Goal: Find specific page/section: Find specific page/section

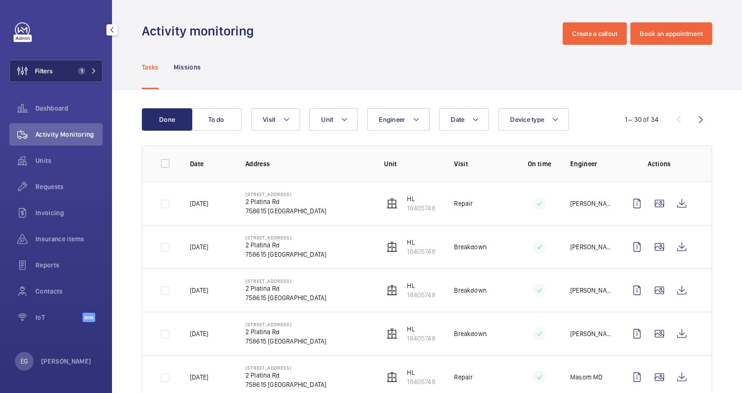
click at [91, 69] on mat-icon at bounding box center [94, 71] width 6 height 6
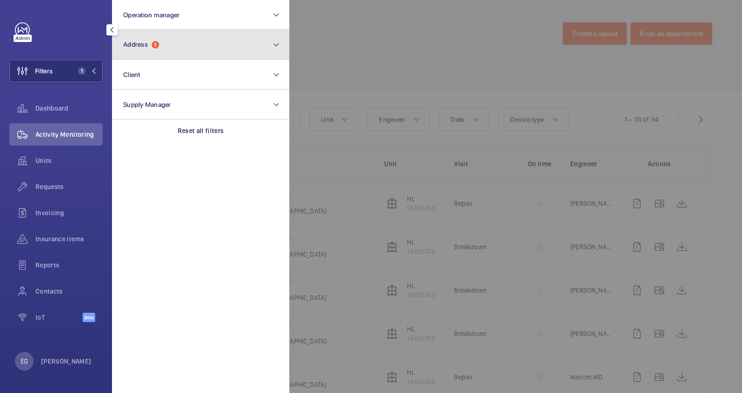
click at [256, 40] on button "Address 1" at bounding box center [200, 45] width 177 height 30
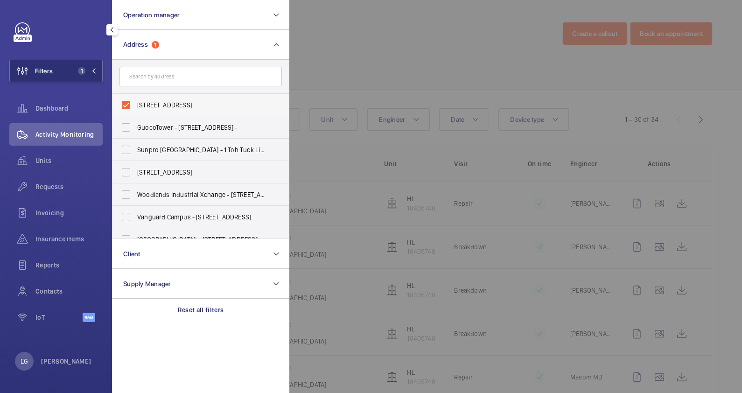
click at [196, 106] on span "[STREET_ADDRESS]" at bounding box center [201, 104] width 128 height 9
click at [135, 106] on input "[STREET_ADDRESS]" at bounding box center [126, 105] width 19 height 19
checkbox input "false"
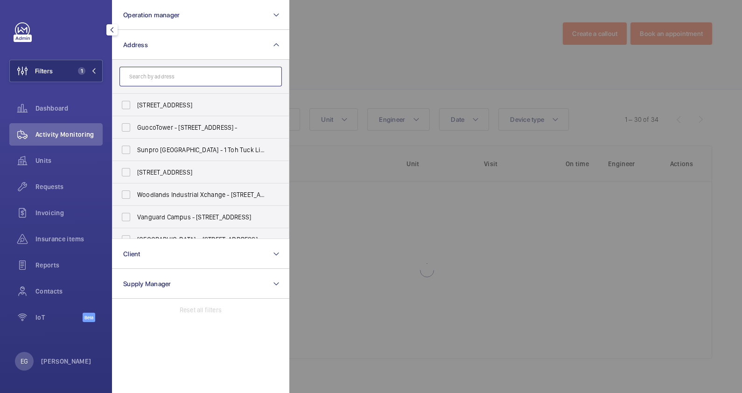
click at [187, 78] on input "text" at bounding box center [200, 77] width 162 height 20
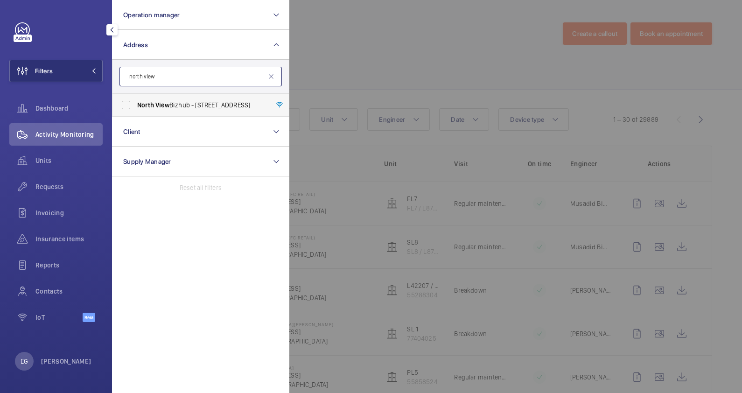
type input "north view"
click at [186, 113] on label "North View Bizhub - [STREET_ADDRESS]" at bounding box center [193, 105] width 162 height 22
click at [135, 113] on input "North View Bizhub - [STREET_ADDRESS]" at bounding box center [126, 105] width 19 height 19
checkbox input "true"
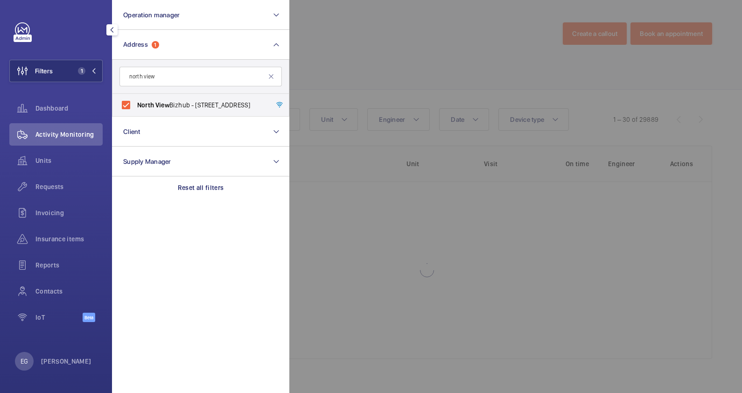
click at [354, 36] on div at bounding box center [660, 196] width 742 height 393
